Goal: Information Seeking & Learning: Learn about a topic

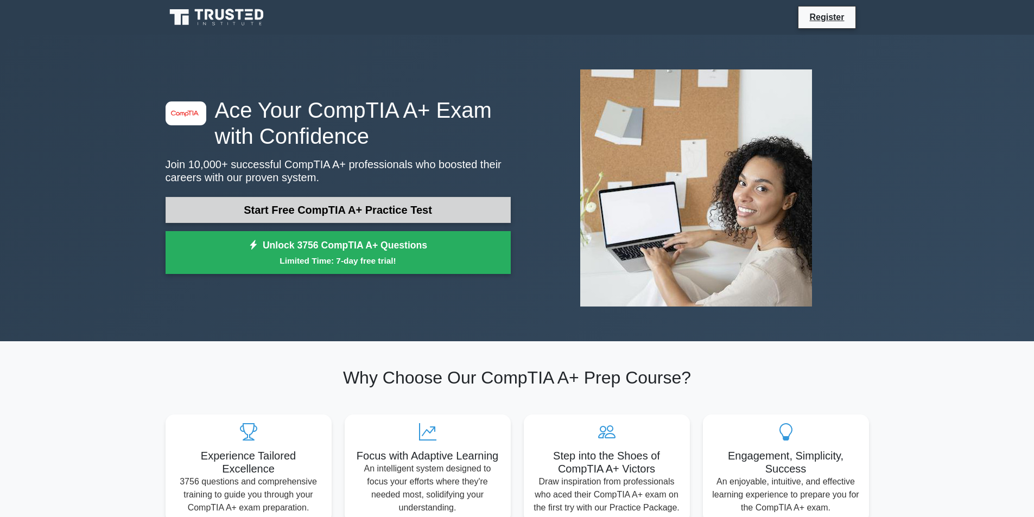
click at [401, 201] on link "Start Free CompTIA A+ Practice Test" at bounding box center [337, 210] width 345 height 26
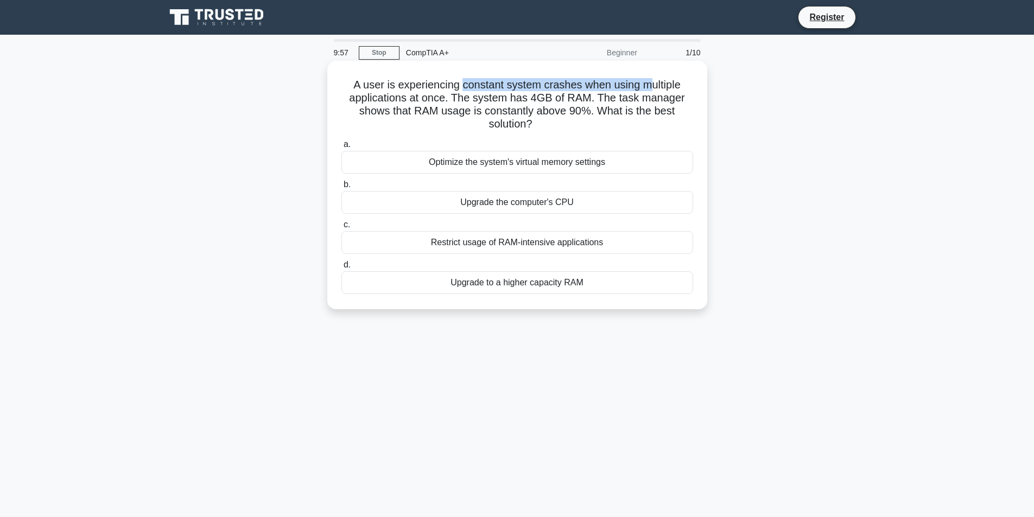
drag, startPoint x: 479, startPoint y: 84, endPoint x: 649, endPoint y: 85, distance: 170.4
click at [649, 85] on h5 "A user is experiencing constant system crashes when using multiple applications…" at bounding box center [517, 104] width 354 height 53
drag, startPoint x: 530, startPoint y: 95, endPoint x: 594, endPoint y: 103, distance: 63.9
click at [590, 103] on h5 "A user is experiencing constant system crashes when using multiple applications…" at bounding box center [517, 104] width 354 height 53
drag, startPoint x: 583, startPoint y: 113, endPoint x: 623, endPoint y: 113, distance: 40.1
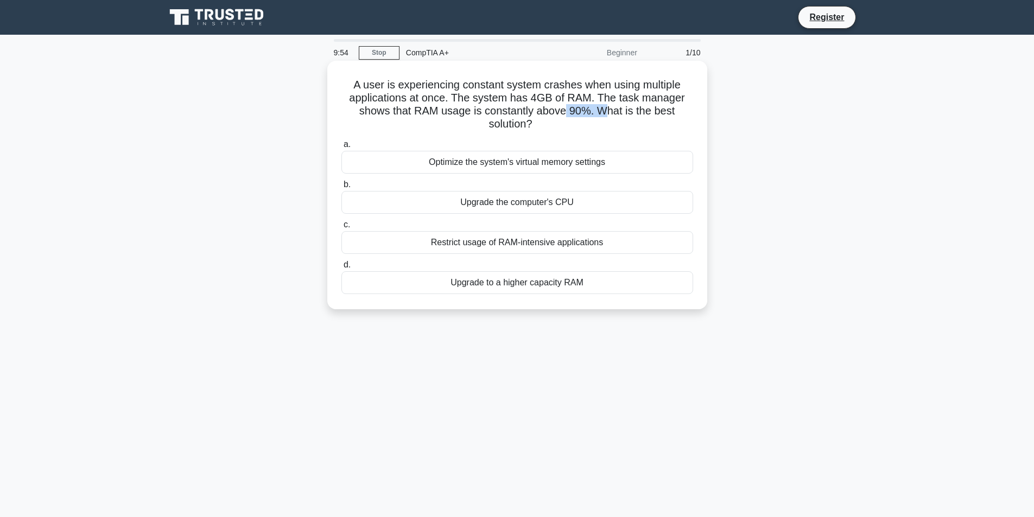
click at [621, 113] on h5 "A user is experiencing constant system crashes when using multiple applications…" at bounding box center [517, 104] width 354 height 53
click at [519, 114] on h5 "A user is experiencing constant system crashes when using multiple applications…" at bounding box center [517, 104] width 354 height 53
click at [555, 282] on div "Upgrade to a higher capacity RAM" at bounding box center [517, 282] width 352 height 23
click at [341, 269] on input "d. Upgrade to a higher capacity RAM" at bounding box center [341, 265] width 0 height 7
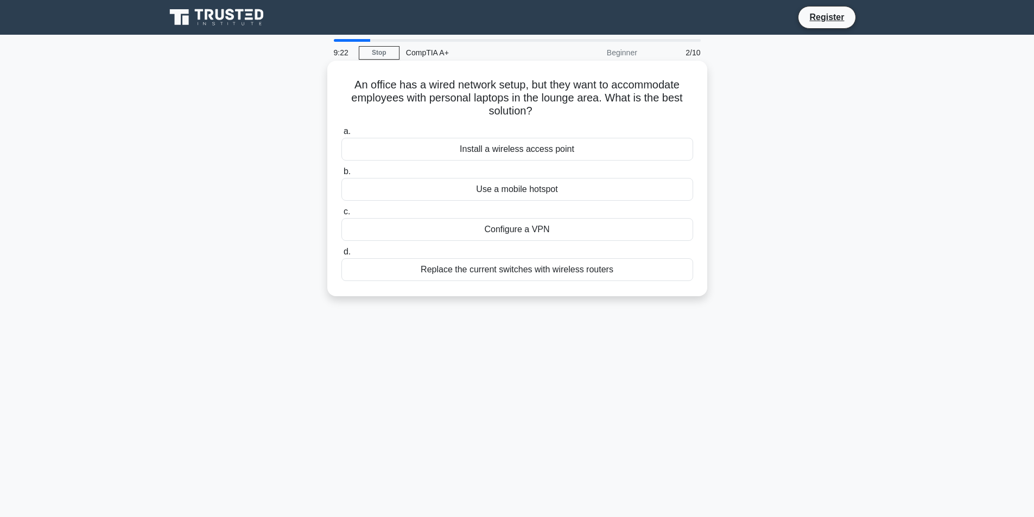
click at [533, 269] on div "Replace the current switches with wireless routers" at bounding box center [517, 269] width 352 height 23
click at [341, 256] on input "d. Replace the current switches with wireless routers" at bounding box center [341, 251] width 0 height 7
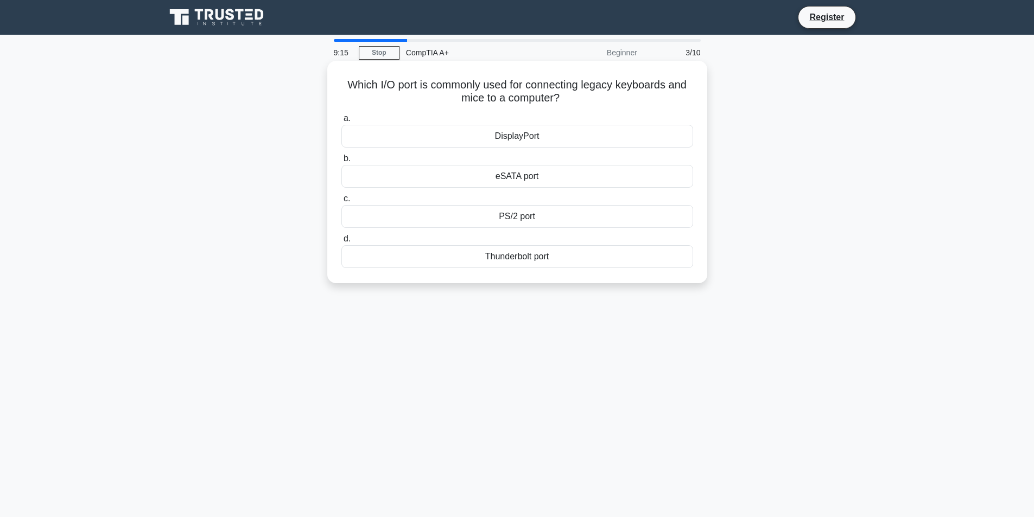
click at [533, 218] on div "PS/2 port" at bounding box center [517, 216] width 352 height 23
click at [341, 202] on input "c. PS/2 port" at bounding box center [341, 198] width 0 height 7
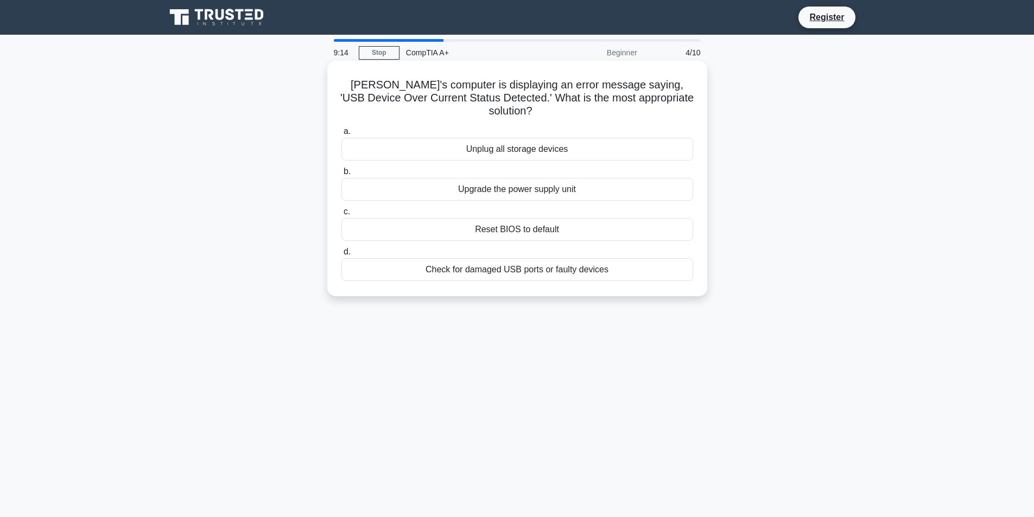
click at [532, 205] on label "c. Reset BIOS to default" at bounding box center [517, 223] width 352 height 36
click at [341, 208] on input "c. Reset BIOS to default" at bounding box center [341, 211] width 0 height 7
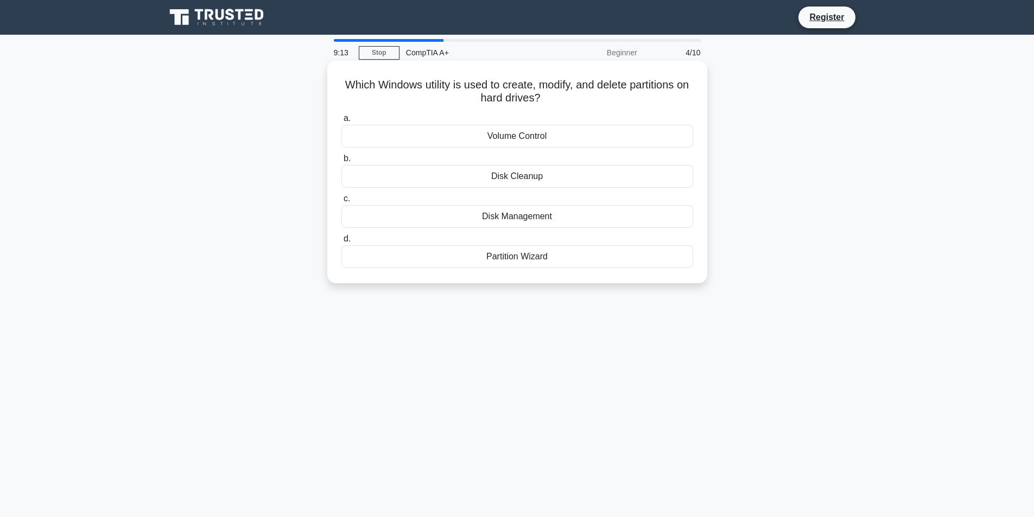
click at [534, 179] on div "Disk Cleanup" at bounding box center [517, 176] width 352 height 23
click at [341, 162] on input "b. Disk Cleanup" at bounding box center [341, 158] width 0 height 7
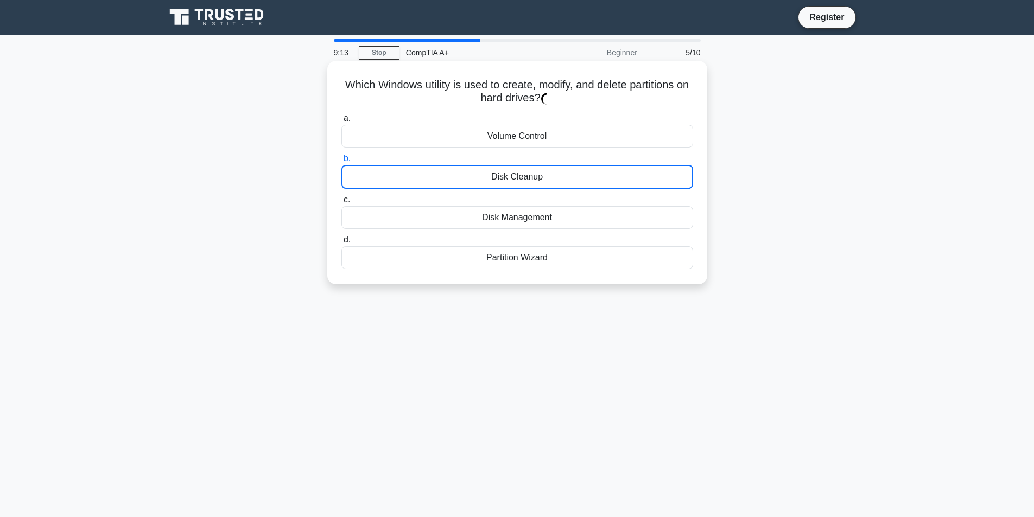
click at [534, 179] on div "Disk Cleanup" at bounding box center [517, 177] width 352 height 24
click at [341, 162] on input "b. Disk Cleanup" at bounding box center [341, 158] width 0 height 7
click at [534, 179] on div "Disk Cleanup" at bounding box center [517, 177] width 352 height 24
click at [341, 162] on input "b. Disk Cleanup" at bounding box center [341, 158] width 0 height 7
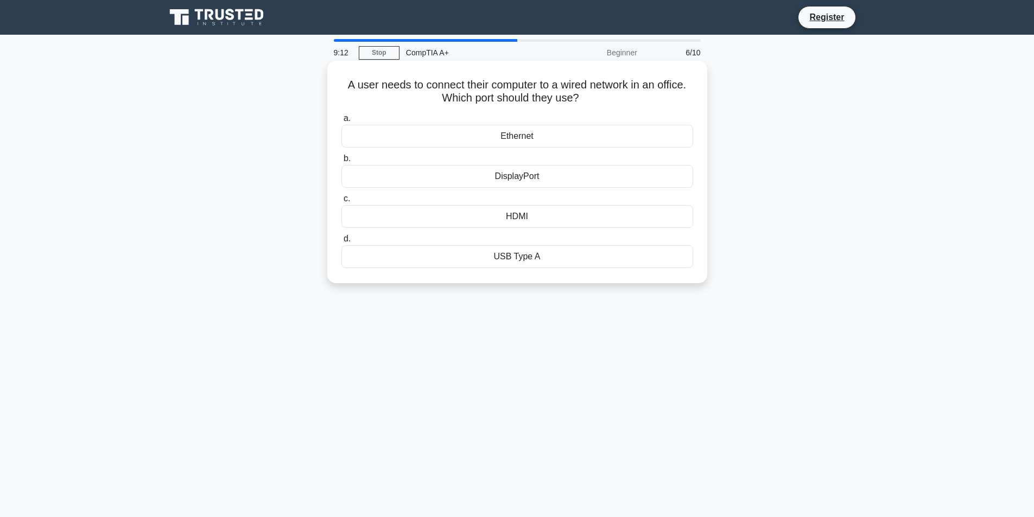
click at [545, 214] on div "HDMI" at bounding box center [517, 216] width 352 height 23
click at [341, 202] on input "c. HDMI" at bounding box center [341, 198] width 0 height 7
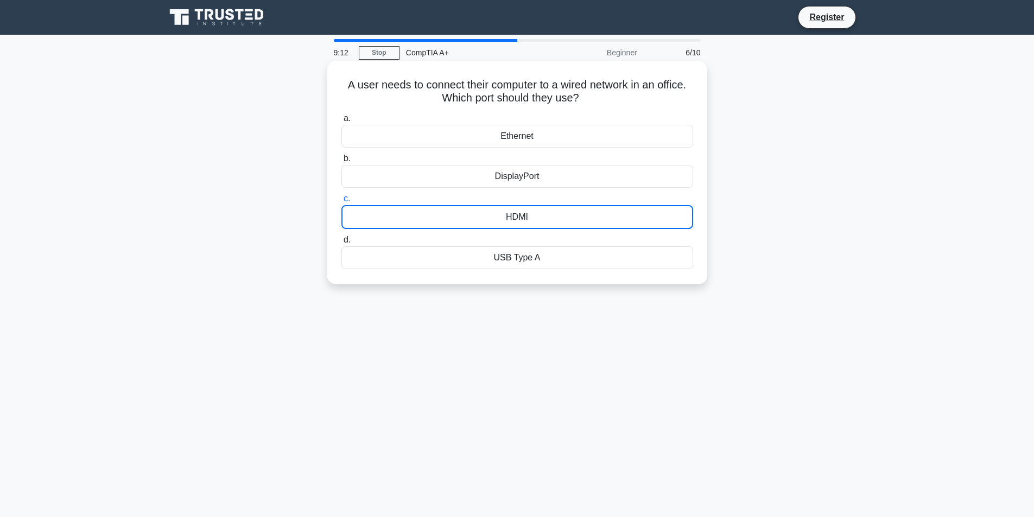
click at [545, 214] on div "HDMI" at bounding box center [517, 217] width 352 height 24
click at [341, 202] on input "c. HDMI" at bounding box center [341, 198] width 0 height 7
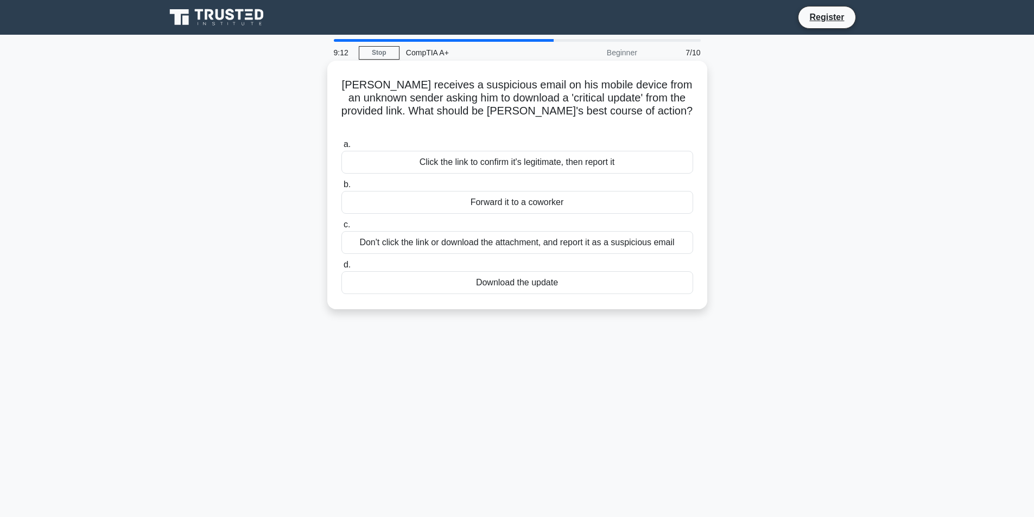
drag, startPoint x: 545, startPoint y: 246, endPoint x: 539, endPoint y: 259, distance: 13.8
click at [544, 250] on div "a. Click the link to confirm it's legitimate, then report it b. Forward it to a…" at bounding box center [517, 216] width 365 height 161
click at [539, 271] on div "Download the update" at bounding box center [517, 282] width 352 height 23
click at [341, 262] on input "d. Download the update" at bounding box center [341, 265] width 0 height 7
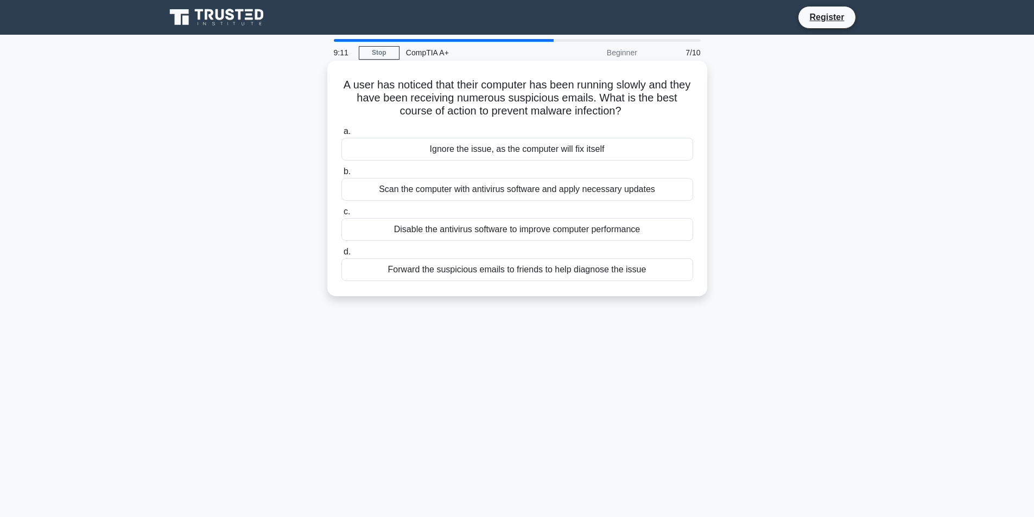
click at [539, 259] on label "d. Forward the suspicious emails to friends to help diagnose the issue" at bounding box center [517, 263] width 352 height 36
click at [341, 256] on input "d. Forward the suspicious emails to friends to help diagnose the issue" at bounding box center [341, 251] width 0 height 7
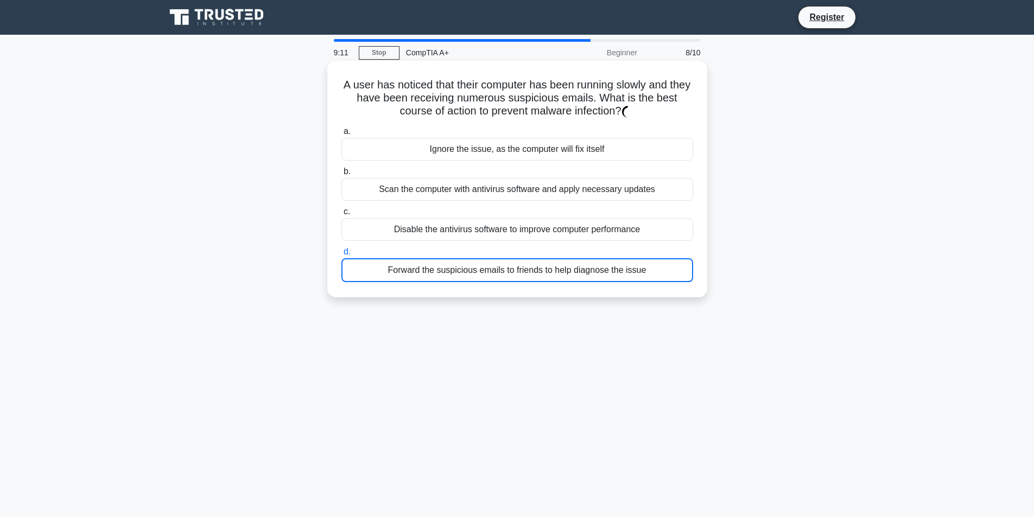
click at [543, 225] on div "Disable the antivirus software to improve computer performance" at bounding box center [517, 229] width 352 height 23
click at [341, 215] on input "c. Disable the antivirus software to improve computer performance" at bounding box center [341, 211] width 0 height 7
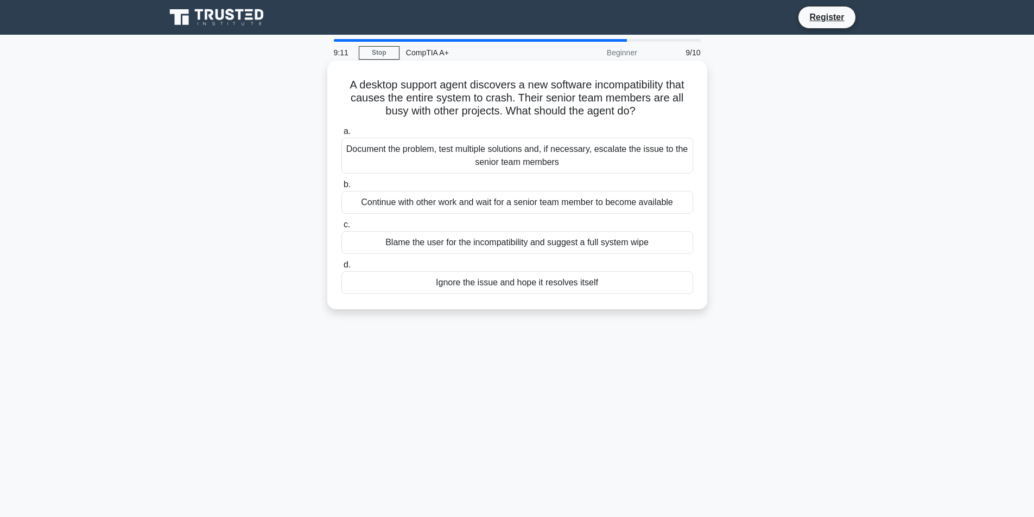
drag, startPoint x: 544, startPoint y: 214, endPoint x: 546, endPoint y: 205, distance: 9.5
drag, startPoint x: 546, startPoint y: 174, endPoint x: 549, endPoint y: 163, distance: 11.1
click at [547, 173] on div "Document the problem, test multiple solutions and, if necessary, escalate the i…" at bounding box center [517, 156] width 352 height 36
click at [341, 135] on input "a. Document the problem, test multiple solutions and, if necessary, escalate th…" at bounding box center [341, 131] width 0 height 7
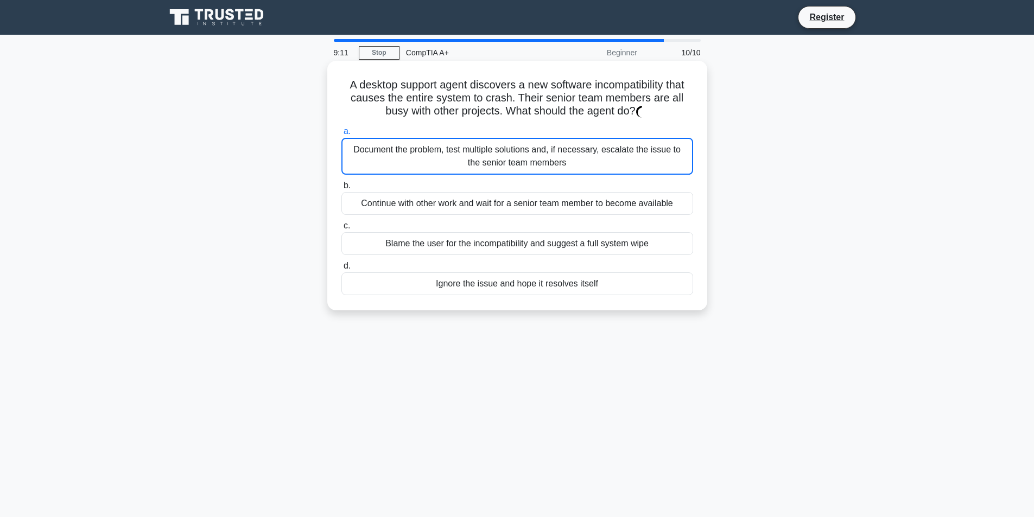
click at [551, 144] on div "Document the problem, test multiple solutions and, if necessary, escalate the i…" at bounding box center [517, 156] width 352 height 37
drag, startPoint x: 551, startPoint y: 191, endPoint x: 552, endPoint y: 224, distance: 33.1
click at [551, 192] on label "b. Continue with other work and wait for a senior team member to become availab…" at bounding box center [517, 197] width 352 height 36
click at [341, 189] on input "b. Continue with other work and wait for a senior team member to become availab…" at bounding box center [341, 185] width 0 height 7
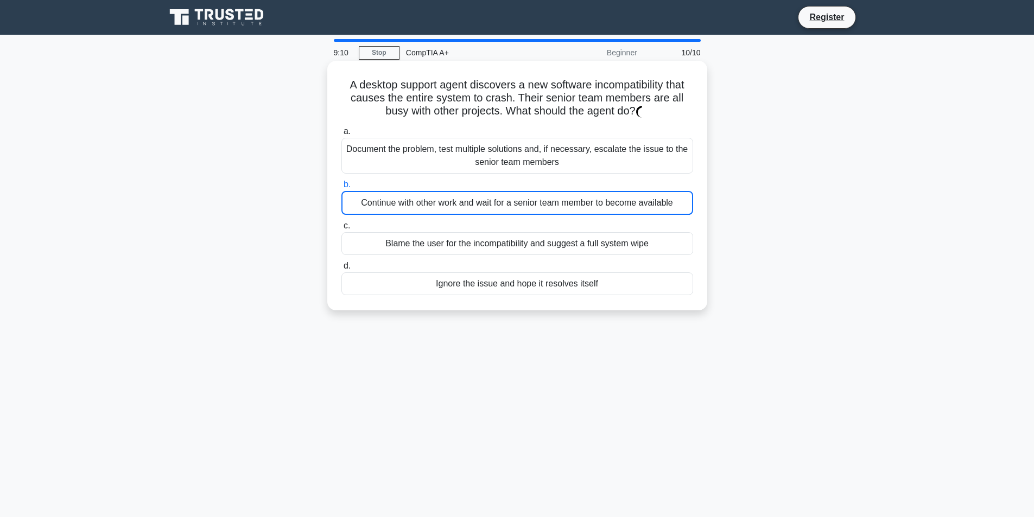
drag, startPoint x: 552, startPoint y: 227, endPoint x: 551, endPoint y: 244, distance: 16.9
click at [552, 231] on label "c. Blame the user for the incompatibility and suggest a full system wipe" at bounding box center [517, 237] width 352 height 36
click at [341, 230] on input "c. Blame the user for the incompatibility and suggest a full system wipe" at bounding box center [341, 225] width 0 height 7
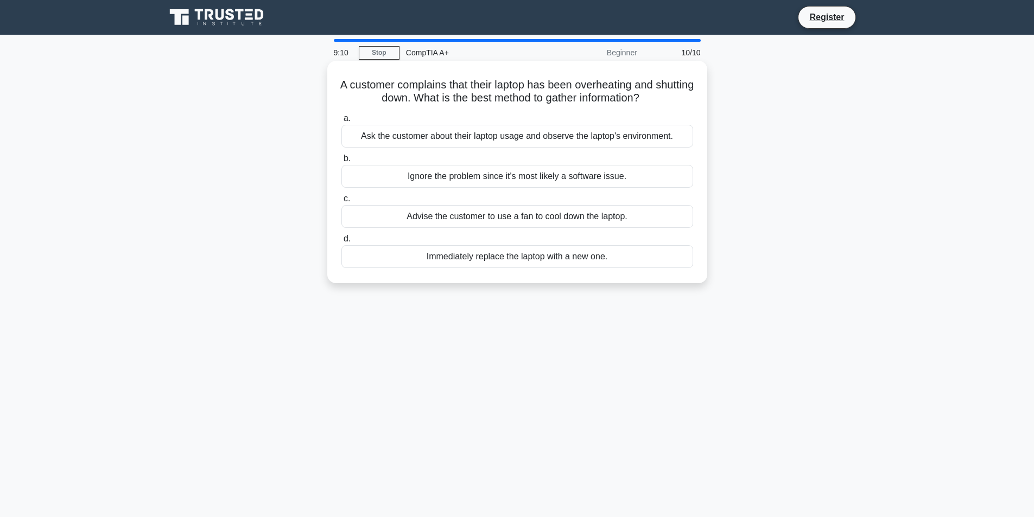
click at [550, 251] on div "Immediately replace the laptop with a new one." at bounding box center [517, 256] width 352 height 23
click at [341, 243] on input "d. Immediately replace the laptop with a new one." at bounding box center [341, 238] width 0 height 7
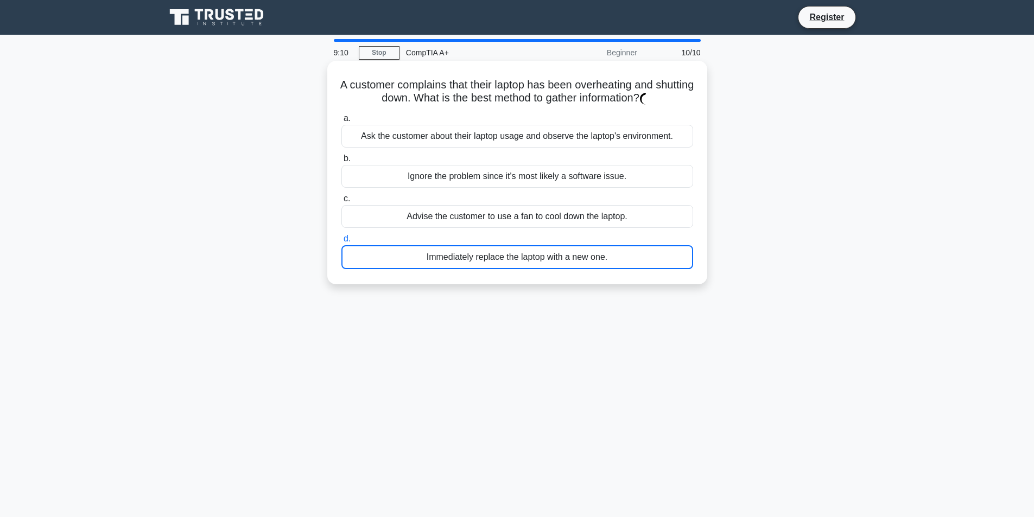
click at [550, 254] on div "Immediately replace the laptop with a new one." at bounding box center [517, 257] width 352 height 24
click at [341, 243] on input "d. Immediately replace the laptop with a new one." at bounding box center [341, 238] width 0 height 7
